Goal: Transaction & Acquisition: Subscribe to service/newsletter

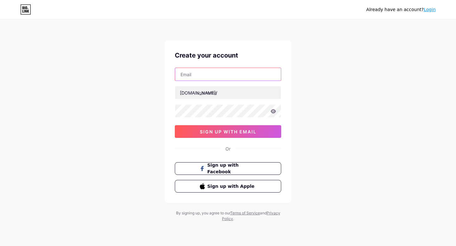
click at [203, 74] on input "text" at bounding box center [228, 74] width 106 height 13
type input "akkhan06@icloud.com"
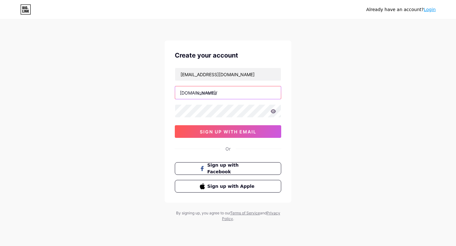
click at [197, 96] on input "text" at bounding box center [228, 92] width 106 height 13
click at [153, 96] on div "Already have an account? Login Create your account akkhan06@icloud.com bio.link…" at bounding box center [228, 121] width 456 height 242
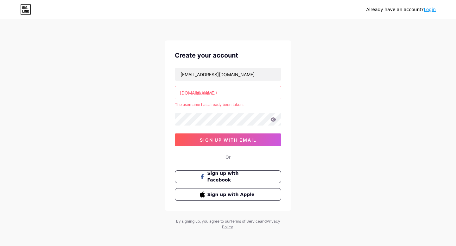
click at [211, 87] on input "akkhan" at bounding box center [228, 92] width 106 height 13
click at [209, 91] on input "akkhan" at bounding box center [228, 92] width 106 height 13
click at [215, 91] on input "akkhan" at bounding box center [228, 92] width 106 height 13
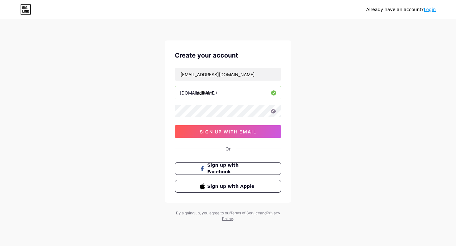
type input "adikhan"
click at [163, 98] on div "Already have an account? Login Create your account akkhan06@icloud.com bio.link…" at bounding box center [228, 121] width 456 height 242
click at [228, 129] on span "sign up with email" at bounding box center [228, 131] width 57 height 5
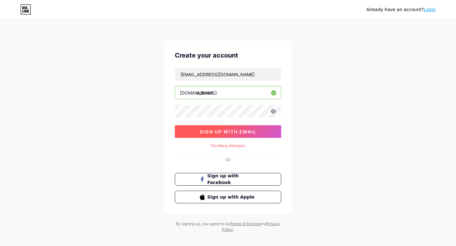
click at [186, 133] on button "sign up with email" at bounding box center [228, 131] width 106 height 13
click at [294, 108] on div "Already have an account? Login Create your account akkhan06@icloud.com bio.link…" at bounding box center [228, 126] width 456 height 253
click at [229, 153] on div "Create your account akkhan06@icloud.com bio.link/ adikhan 0cAFcWeA50Vd7c7WqmQ44…" at bounding box center [228, 126] width 127 height 173
click at [215, 199] on span "Sign up with Apple" at bounding box center [232, 197] width 50 height 7
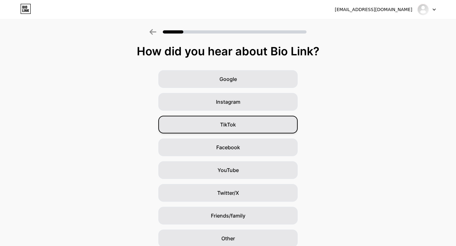
click at [212, 126] on div "TikTok" at bounding box center [227, 125] width 139 height 18
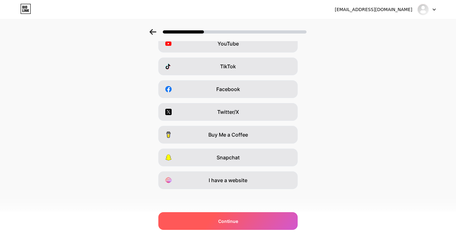
click at [212, 218] on div "Continue" at bounding box center [227, 221] width 139 height 18
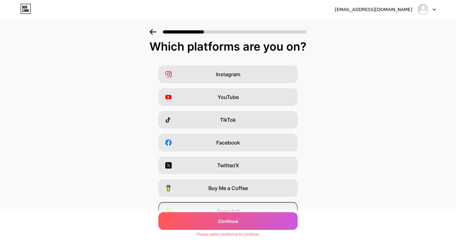
scroll to position [0, 0]
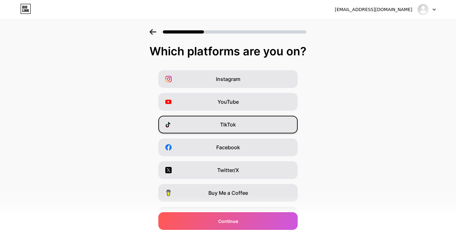
click at [192, 125] on div "TikTok" at bounding box center [227, 125] width 139 height 18
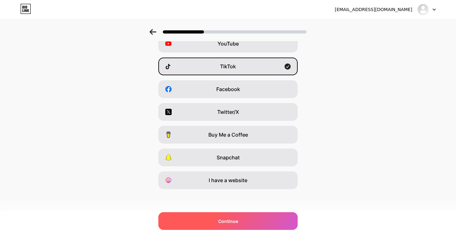
click at [218, 229] on div "Continue" at bounding box center [227, 221] width 139 height 18
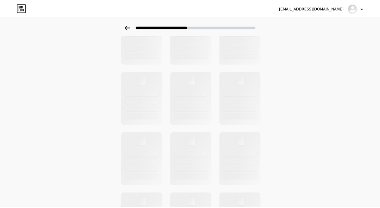
scroll to position [0, 0]
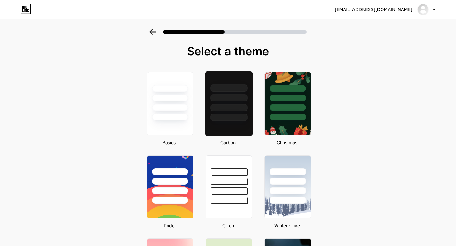
click at [228, 109] on div at bounding box center [228, 107] width 37 height 7
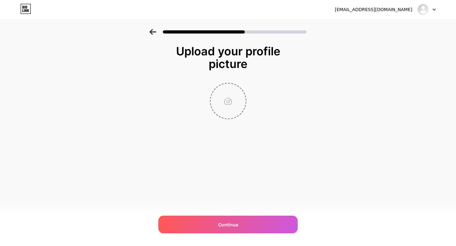
click at [224, 102] on input "file" at bounding box center [227, 101] width 35 height 35
type input "C:\fakepath\IMG_0413(1).jpg"
click at [228, 99] on img at bounding box center [228, 101] width 36 height 36
click at [228, 103] on img at bounding box center [228, 101] width 36 height 36
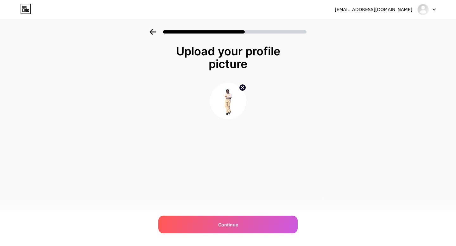
click at [228, 103] on img at bounding box center [228, 101] width 36 height 36
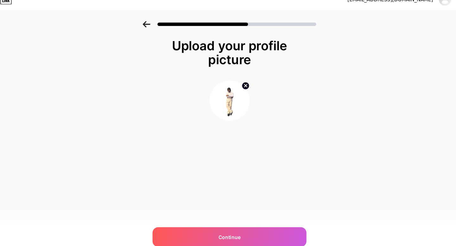
click at [221, 93] on img at bounding box center [228, 101] width 36 height 36
click at [242, 87] on icon at bounding box center [242, 87] width 2 height 2
click at [226, 102] on input "file" at bounding box center [227, 101] width 35 height 35
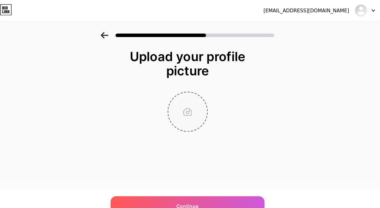
click at [183, 101] on input "file" at bounding box center [189, 101] width 35 height 35
type input "C:\fakepath\Screenshot [DATE] 3.08.08 AM.png"
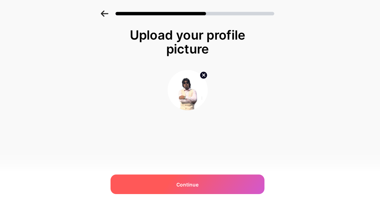
click at [182, 182] on div "Continue" at bounding box center [189, 186] width 139 height 18
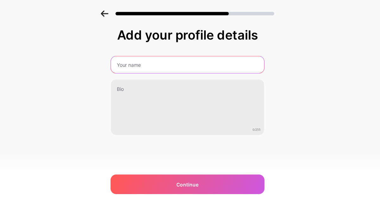
click at [152, 82] on input "text" at bounding box center [190, 78] width 139 height 15
type input "[PERSON_NAME]"
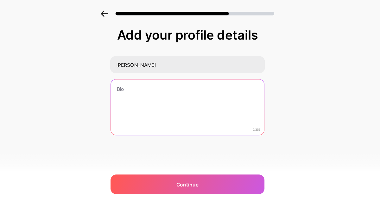
click at [135, 103] on textarea at bounding box center [190, 116] width 139 height 51
click at [126, 99] on textarea "trading Mentor and" at bounding box center [190, 117] width 140 height 52
click at [173, 102] on textarea "Trading Mentor and" at bounding box center [190, 117] width 140 height 52
click at [153, 94] on textarea "Trading Mentor and social media marketer" at bounding box center [190, 117] width 140 height 52
drag, startPoint x: 159, startPoint y: 99, endPoint x: 254, endPoint y: 104, distance: 95.0
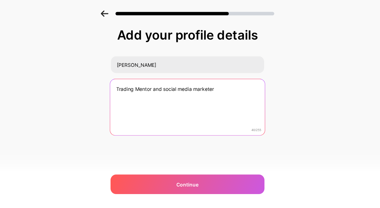
click at [254, 104] on textarea "Trading Mentor and social media marketer" at bounding box center [190, 117] width 140 height 52
click at [146, 105] on textarea "Trading Mentor Helping to create 100 6 figure income earners in a year" at bounding box center [190, 117] width 140 height 52
drag, startPoint x: 150, startPoint y: 106, endPoint x: 143, endPoint y: 105, distance: 6.7
click at [143, 105] on textarea "Trading Mentor Helping to create 100 6 figure income earners in a year" at bounding box center [190, 117] width 140 height 52
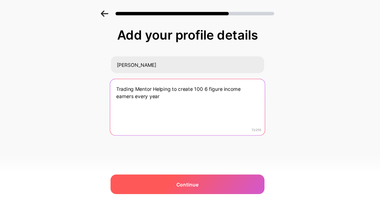
type textarea "Trading Mentor Helping to create 100 6 figure income earners every year"
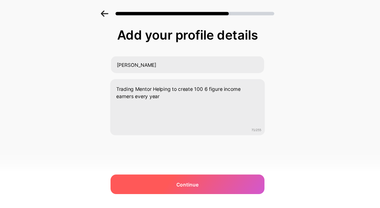
click at [176, 189] on div "Continue" at bounding box center [189, 186] width 139 height 18
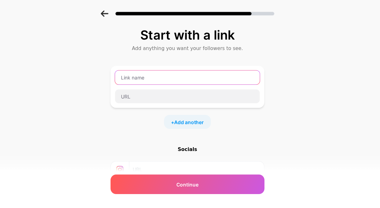
click at [150, 90] on input "text" at bounding box center [189, 89] width 131 height 13
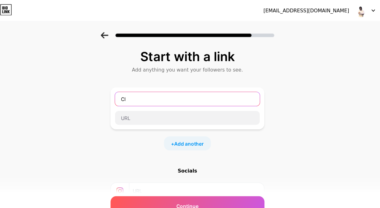
type input "C"
type input "DM me "start""
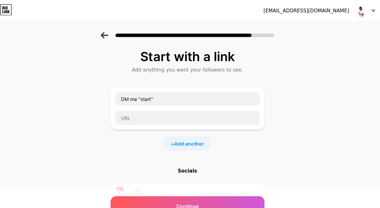
click at [121, 94] on div "DM me "start"" at bounding box center [189, 98] width 139 height 38
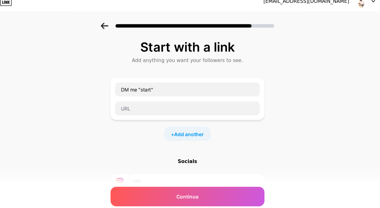
click at [135, 114] on div "DM me "start"" at bounding box center [189, 98] width 139 height 38
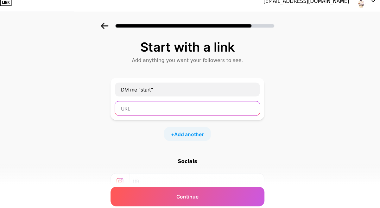
click at [135, 110] on input "text" at bounding box center [189, 106] width 131 height 13
paste input "[DOMAIN_NAME]"
type input "[DOMAIN_NAME]"
click at [135, 110] on input "[DOMAIN_NAME]" at bounding box center [189, 106] width 131 height 13
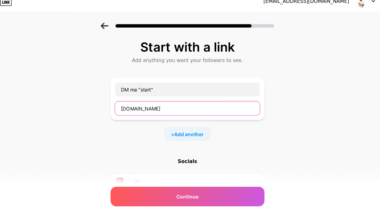
click at [135, 110] on input "[DOMAIN_NAME]" at bounding box center [189, 106] width 131 height 13
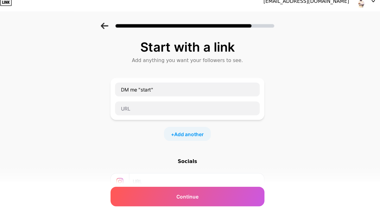
click at [116, 132] on div "Start with a link Add anything you want your followers to see. DM me "start" + …" at bounding box center [190, 140] width 380 height 222
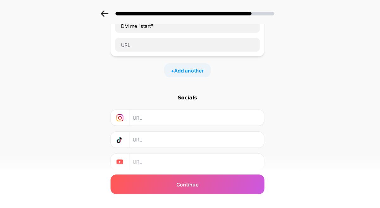
click at [145, 128] on input "text" at bounding box center [197, 126] width 115 height 14
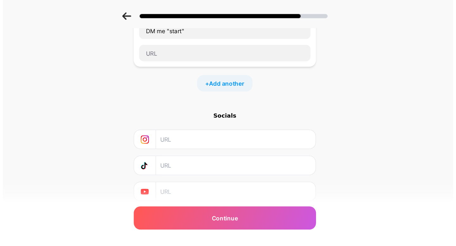
scroll to position [31, 0]
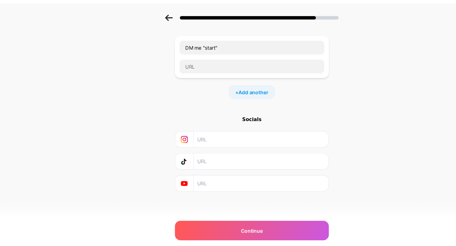
paste input "[URL][DOMAIN_NAME][DOMAIN_NAME]"
type input "[URL][DOMAIN_NAME][DOMAIN_NAME]"
click at [207, 158] on input "text" at bounding box center [235, 162] width 115 height 14
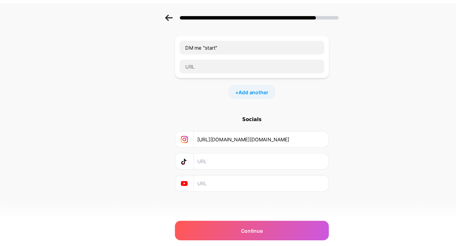
click at [207, 158] on input "text" at bounding box center [235, 162] width 115 height 14
paste input "[URL][DOMAIN_NAME]"
type input "[URL][DOMAIN_NAME]"
click at [207, 184] on input "text" at bounding box center [235, 182] width 115 height 14
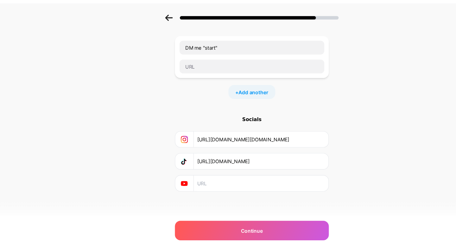
scroll to position [0, 0]
click at [207, 196] on div "Start with a link Add anything you want your followers to see. DM me "start" + …" at bounding box center [227, 117] width 139 height 207
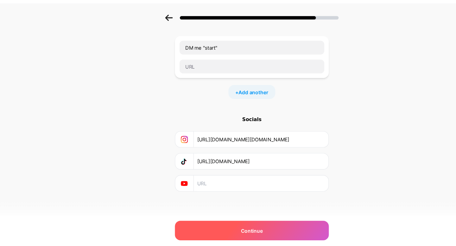
click at [222, 228] on div "Continue" at bounding box center [227, 225] width 139 height 18
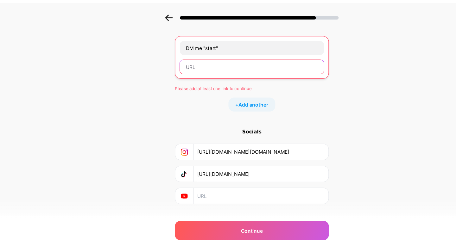
click at [166, 81] on input "text" at bounding box center [228, 76] width 130 height 13
click at [135, 110] on div "Start with a link Add anything you want your followers to see. DM me "start" Pl…" at bounding box center [228, 115] width 456 height 234
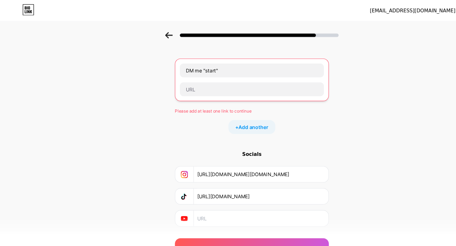
scroll to position [21, 0]
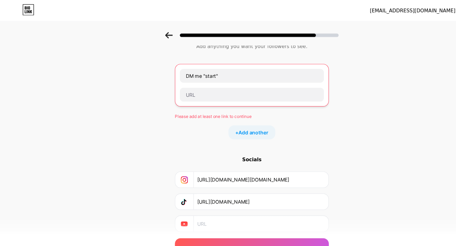
click at [202, 161] on input "[URL][DOMAIN_NAME][DOMAIN_NAME]" at bounding box center [235, 163] width 115 height 14
click at [188, 80] on input "text" at bounding box center [228, 85] width 130 height 13
click at [141, 86] on div "Start with a link Add anything you want your followers to see. DM me "start" Pl…" at bounding box center [228, 125] width 456 height 234
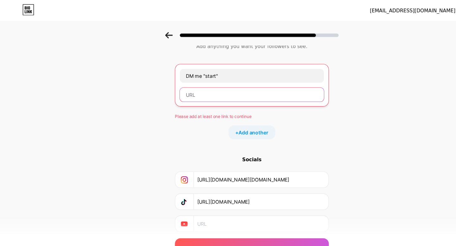
click at [182, 84] on input "text" at bounding box center [228, 85] width 130 height 13
paste input "[URL][DOMAIN_NAME][DOMAIN_NAME]"
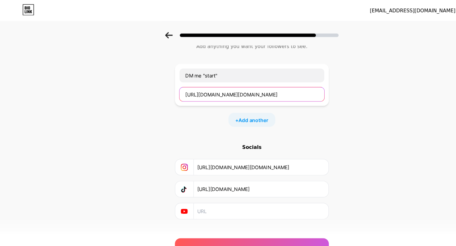
scroll to position [0, 84]
type input "[URL][DOMAIN_NAME][DOMAIN_NAME]"
click at [146, 115] on div "Start with a link Add anything you want your followers to see. DM me "start" [U…" at bounding box center [228, 119] width 456 height 222
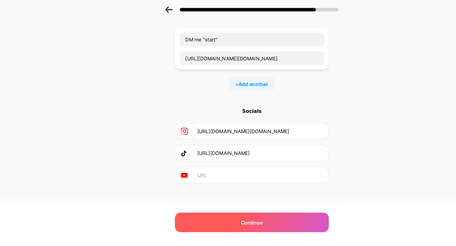
click at [204, 232] on div "Continue" at bounding box center [227, 225] width 139 height 18
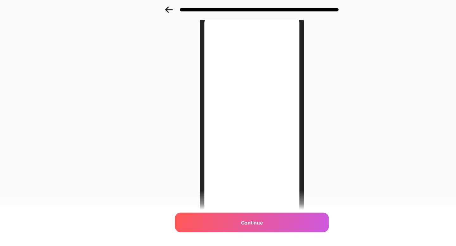
scroll to position [0, 0]
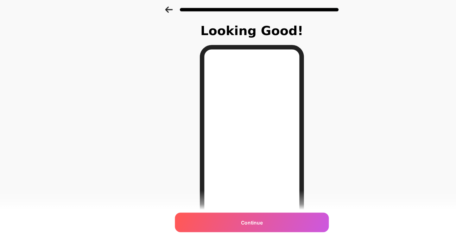
click at [212, 220] on div "Continue" at bounding box center [227, 225] width 139 height 18
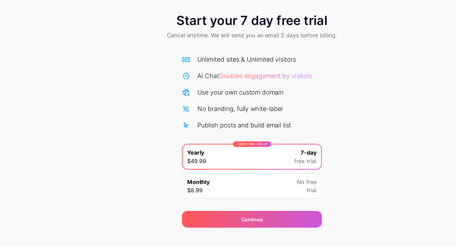
click at [147, 144] on div "Start your 7 day free trial Cancel anytime. We will send you an email 2 days be…" at bounding box center [228, 129] width 456 height 200
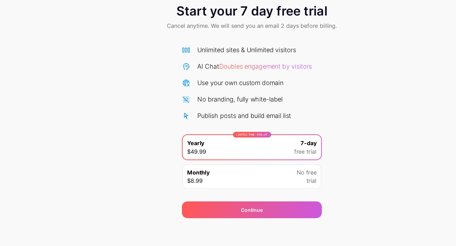
click at [205, 179] on div "Monthly $8.99 No free trial" at bounding box center [227, 183] width 125 height 22
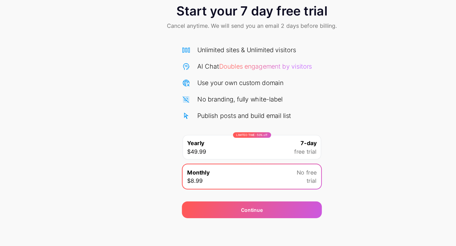
click at [184, 146] on div "LIMITED TIME : 50% off Yearly $49.99 7-day free trial" at bounding box center [227, 157] width 125 height 22
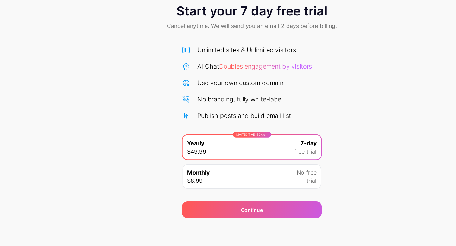
click at [125, 147] on div "Start your 7 day free trial Cancel anytime. We will send you an email 2 days be…" at bounding box center [228, 121] width 456 height 200
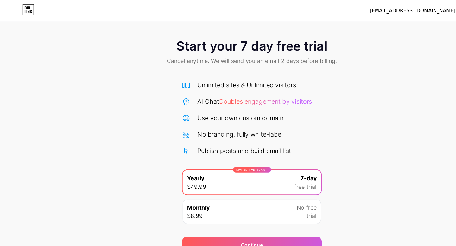
click at [176, 54] on span "Cancel anytime. We will send you an email 2 days before billing." at bounding box center [228, 55] width 154 height 8
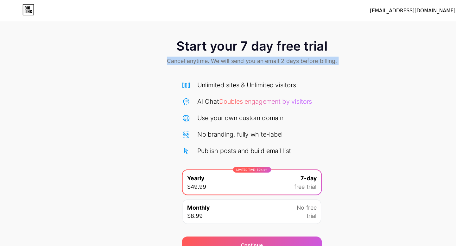
click at [176, 54] on span "Cancel anytime. We will send you an email 2 days before billing." at bounding box center [228, 55] width 154 height 8
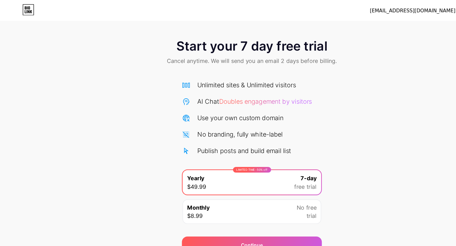
scroll to position [9, 0]
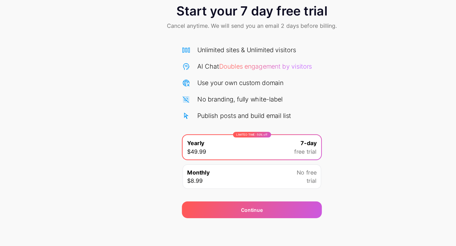
click at [151, 185] on div "Start your 7 day free trial Cancel anytime. We will send you an email 2 days be…" at bounding box center [228, 121] width 456 height 200
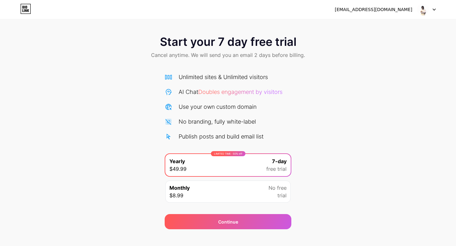
click at [199, 73] on div "Unlimited sites & Unlimited visitors" at bounding box center [222, 77] width 89 height 9
click at [188, 111] on div "Unlimited sites & Unlimited visitors AI Chat Doubles engagement by visitors Use…" at bounding box center [228, 107] width 127 height 68
click at [206, 84] on div "Unlimited sites & Unlimited visitors AI Chat Doubles engagement by visitors Use…" at bounding box center [228, 107] width 127 height 68
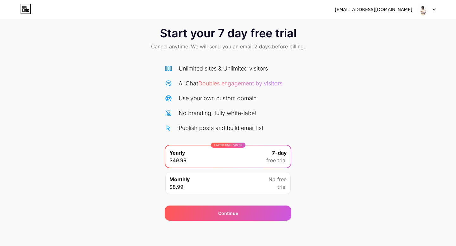
click at [224, 84] on span "Doubles engagement by visitors" at bounding box center [240, 83] width 84 height 7
click at [178, 187] on span "$8.99" at bounding box center [176, 187] width 14 height 8
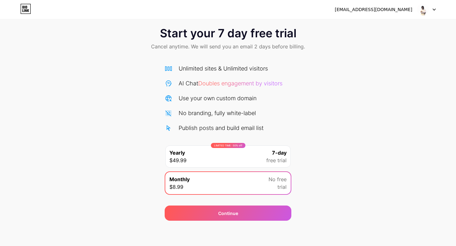
click at [167, 159] on div "LIMITED TIME : 50% off Yearly $49.99 7-day free trial" at bounding box center [227, 157] width 125 height 22
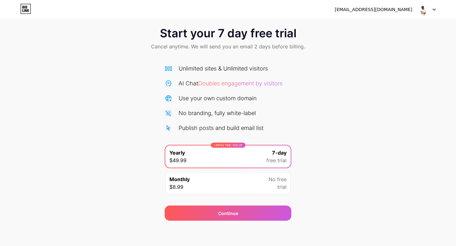
click at [152, 159] on div "Start your 7 day free trial Cancel anytime. We will send you an email 2 days be…" at bounding box center [228, 121] width 456 height 200
